Goal: Transaction & Acquisition: Subscribe to service/newsletter

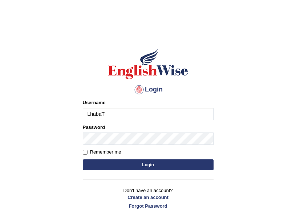
type input "LhabaT"
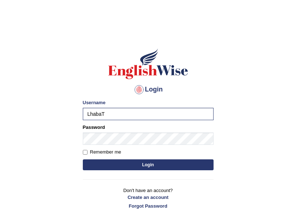
click at [168, 165] on button "Login" at bounding box center [148, 165] width 131 height 11
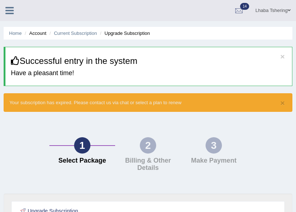
click at [11, 14] on icon at bounding box center [9, 10] width 8 height 9
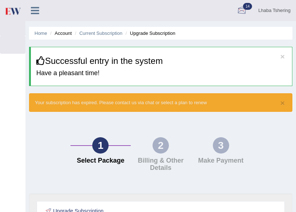
click at [238, 10] on div at bounding box center [242, 10] width 11 height 11
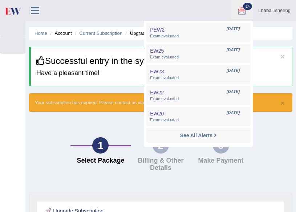
click at [46, 127] on div "1 Select Package 2 Billing & Other Details 3 Make Payment" at bounding box center [160, 156] width 271 height 75
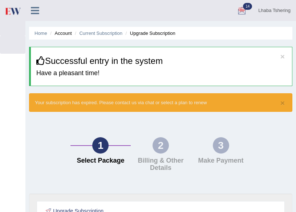
click at [98, 146] on div "1" at bounding box center [100, 145] width 16 height 16
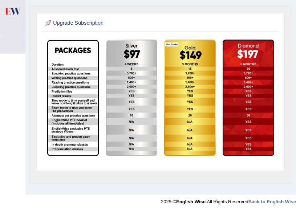
scroll to position [188, 0]
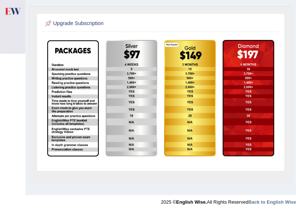
click at [61, 69] on img at bounding box center [73, 98] width 52 height 116
click at [47, 109] on td at bounding box center [73, 99] width 59 height 124
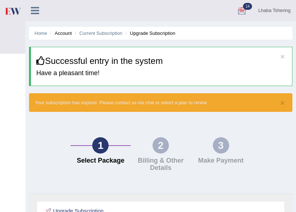
scroll to position [0, 0]
click at [117, 155] on div "1 Select Package" at bounding box center [101, 152] width 60 height 31
click at [66, 35] on li "Account" at bounding box center [59, 33] width 23 height 7
click at [108, 34] on link "Current Subscription" at bounding box center [100, 33] width 43 height 5
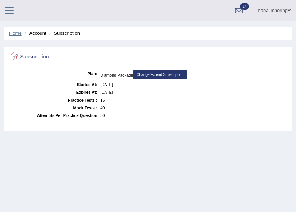
click at [13, 35] on link "Home" at bounding box center [15, 33] width 13 height 5
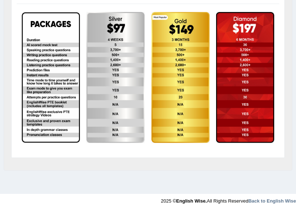
scroll to position [169, 0]
click at [46, 51] on img at bounding box center [51, 77] width 58 height 131
click at [48, 46] on img at bounding box center [51, 77] width 58 height 131
click at [114, 36] on img at bounding box center [116, 77] width 58 height 131
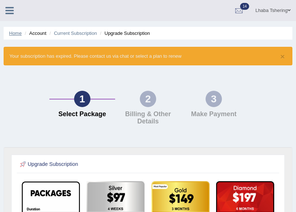
click at [20, 35] on link "Home" at bounding box center [15, 33] width 13 height 5
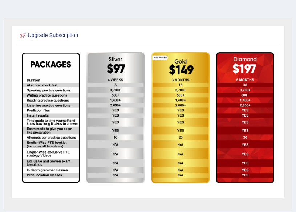
scroll to position [132, 0]
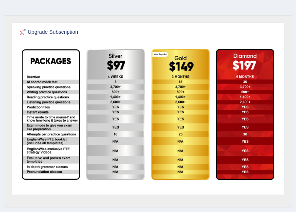
click at [50, 81] on img at bounding box center [51, 114] width 58 height 131
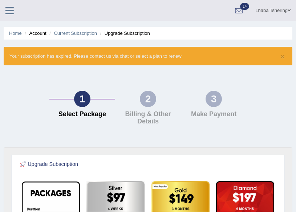
scroll to position [0, 0]
